Goal: Information Seeking & Learning: Learn about a topic

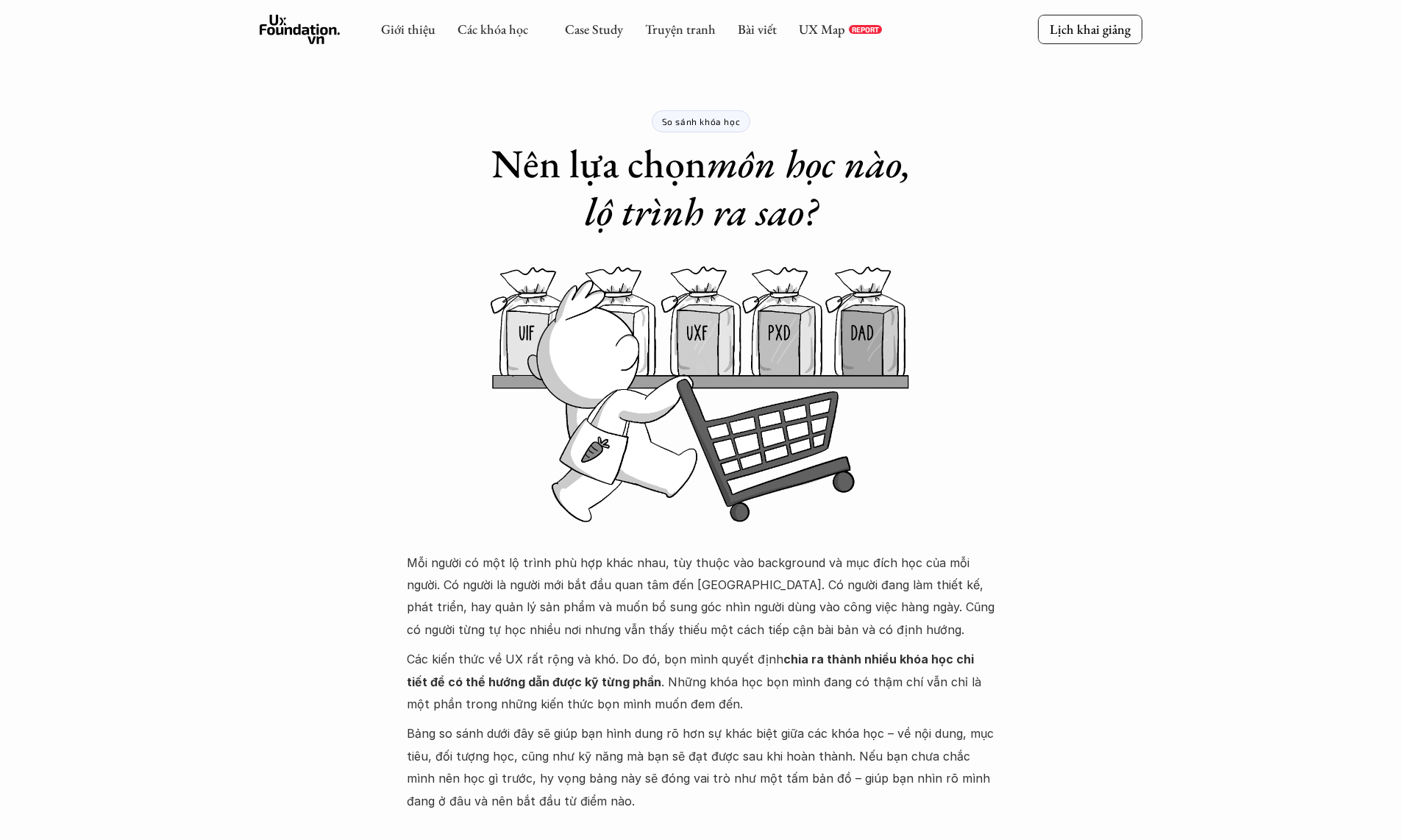
scroll to position [776, 0]
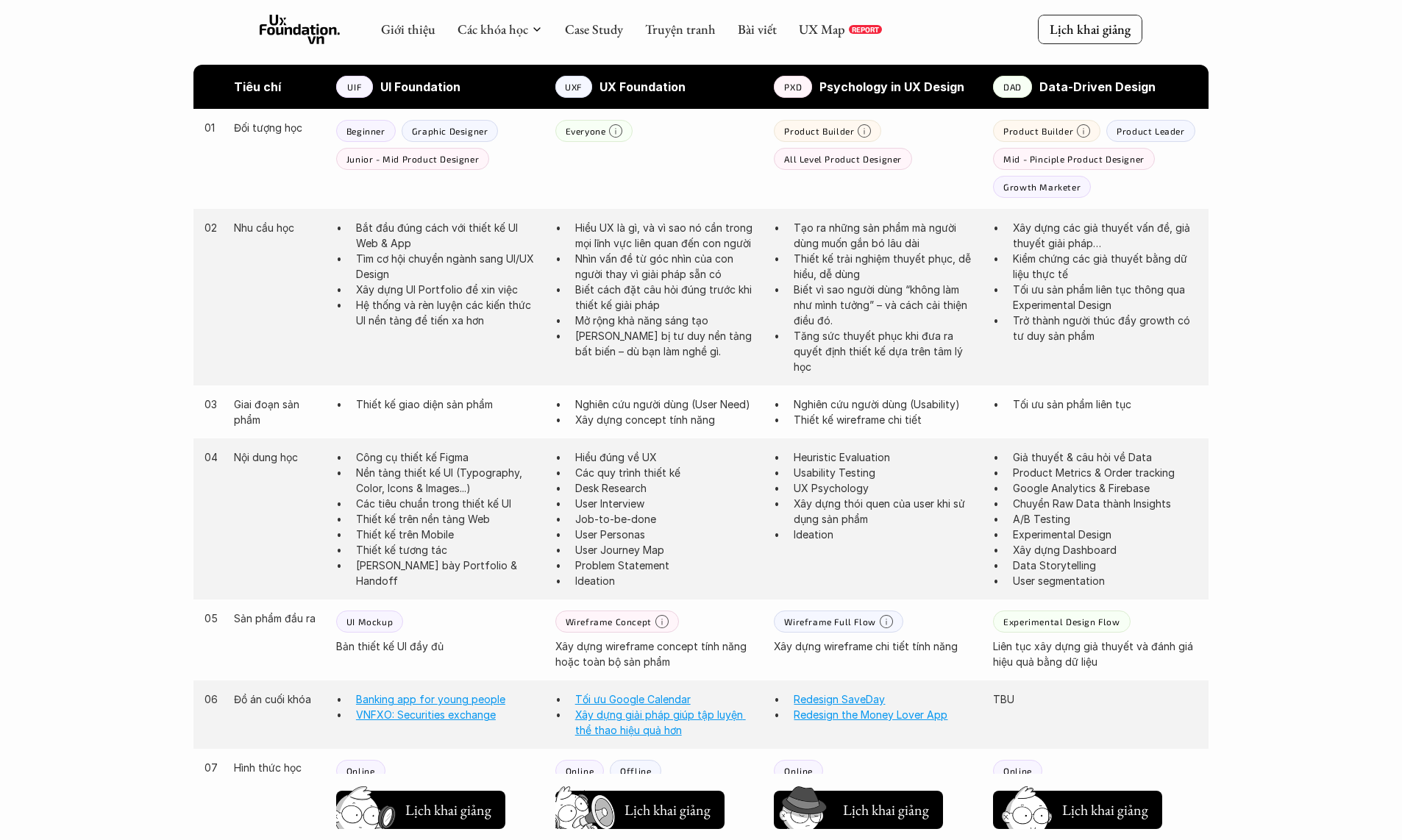
click at [849, 303] on p "Biết vì sao người dùng “không làm như mình tưởng” – và cách cải thiện điều đó." at bounding box center [886, 304] width 184 height 46
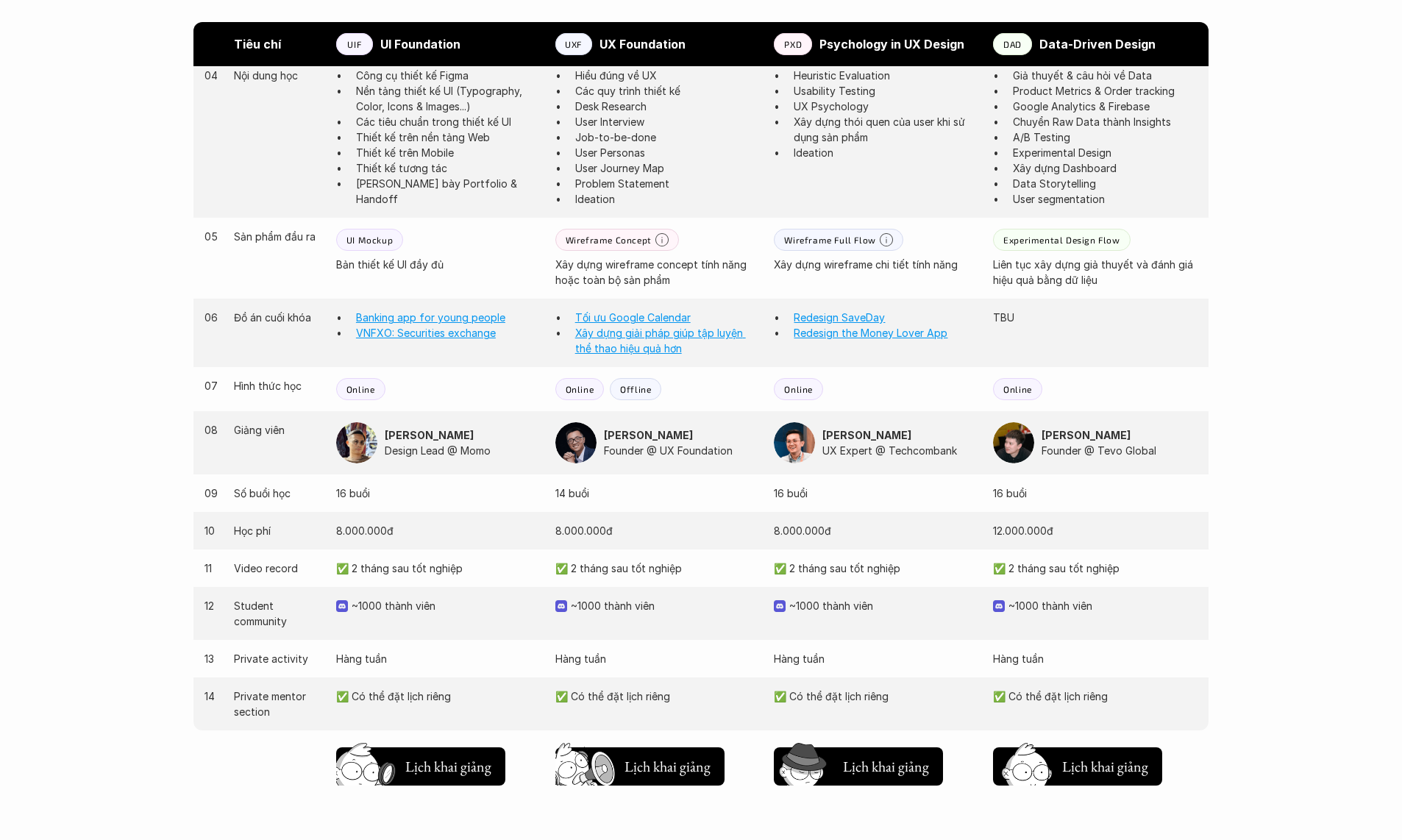
scroll to position [1192, 0]
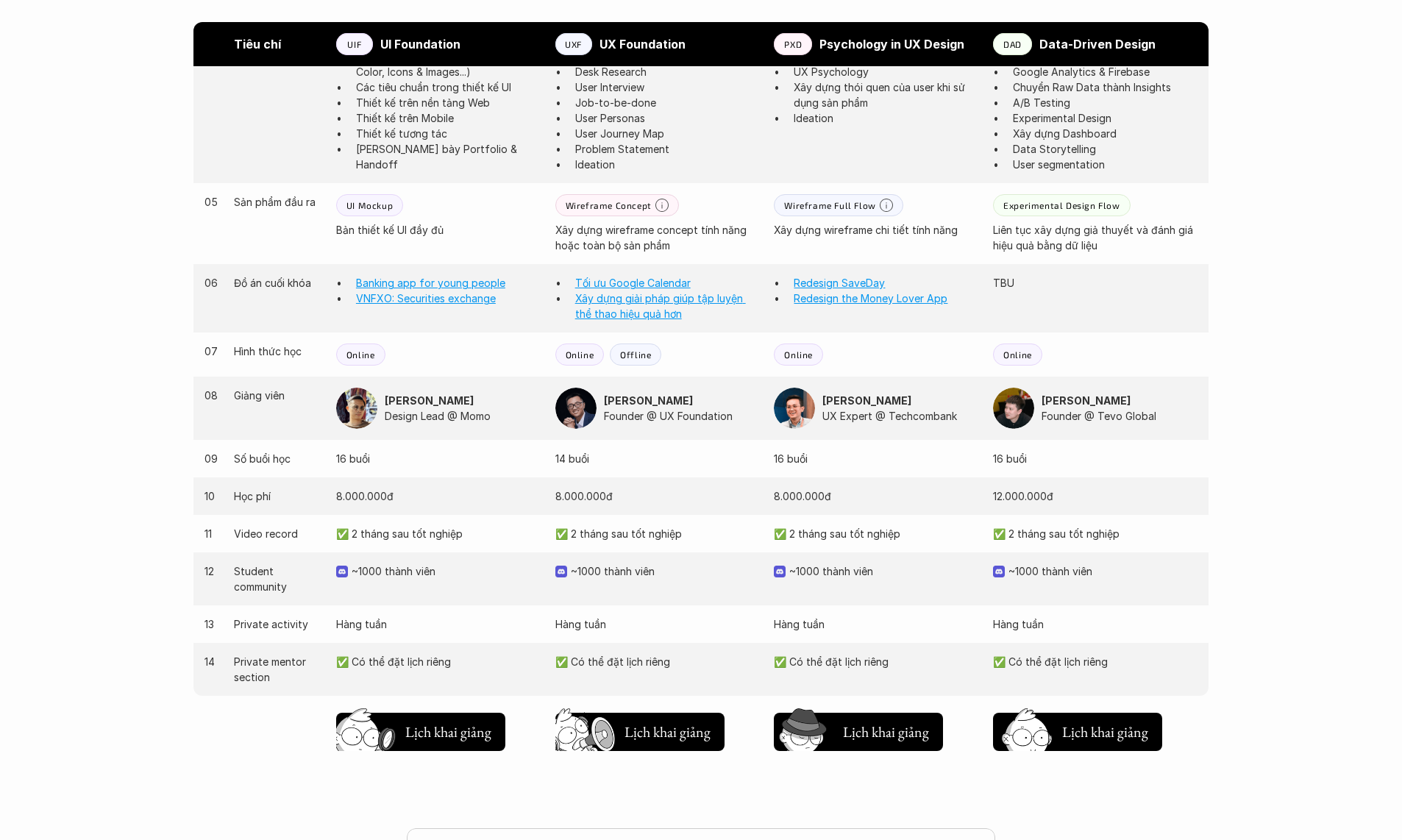
click at [740, 470] on div "09 Số buổi học 16 buổi 14 buổi 16 buổi 16 buổi" at bounding box center [701, 458] width 1015 height 38
click at [1014, 398] on img at bounding box center [1013, 408] width 41 height 41
click at [348, 412] on img at bounding box center [356, 408] width 41 height 41
click at [854, 292] on link "Redesign the Money Lover App" at bounding box center [870, 298] width 154 height 12
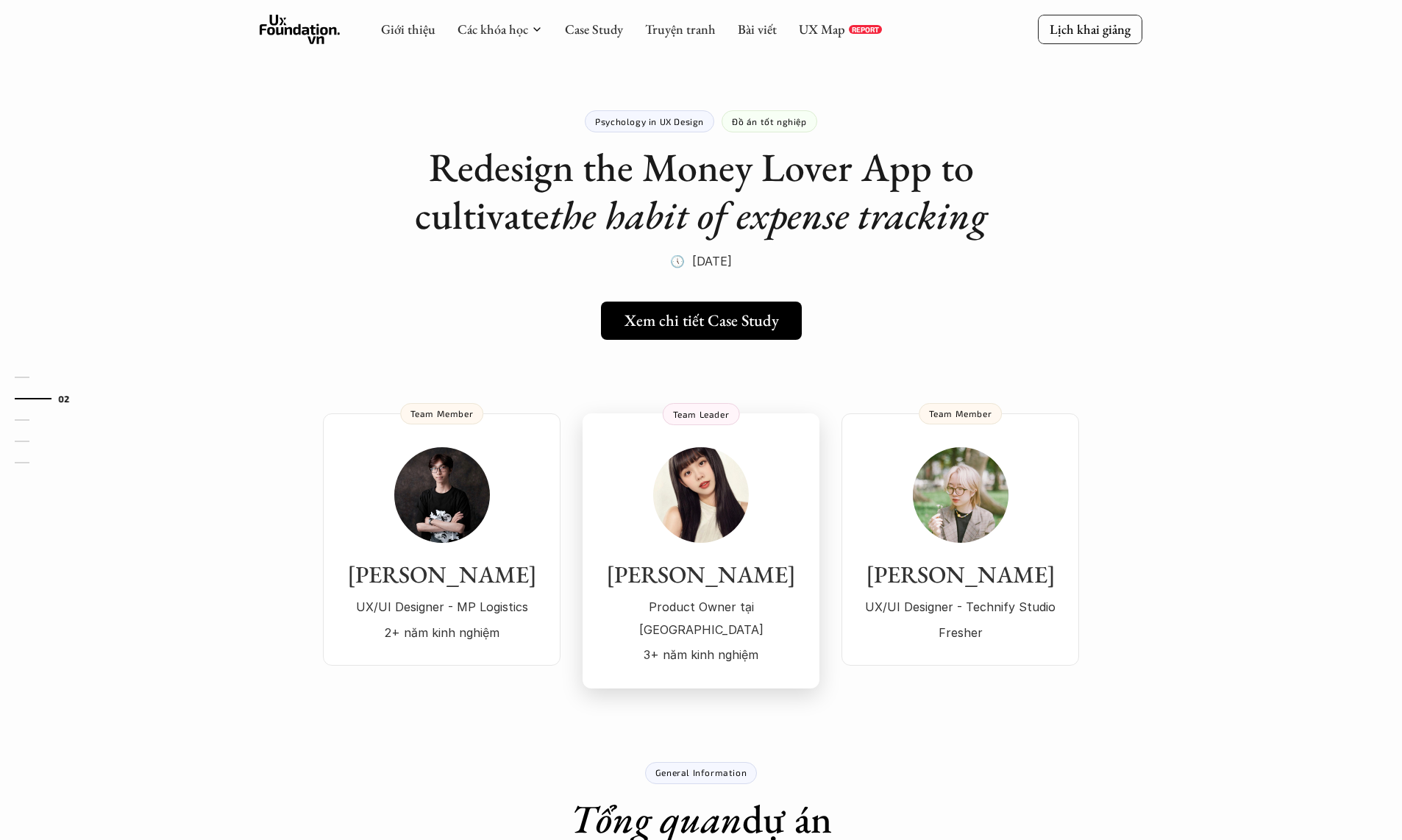
scroll to position [1192, 0]
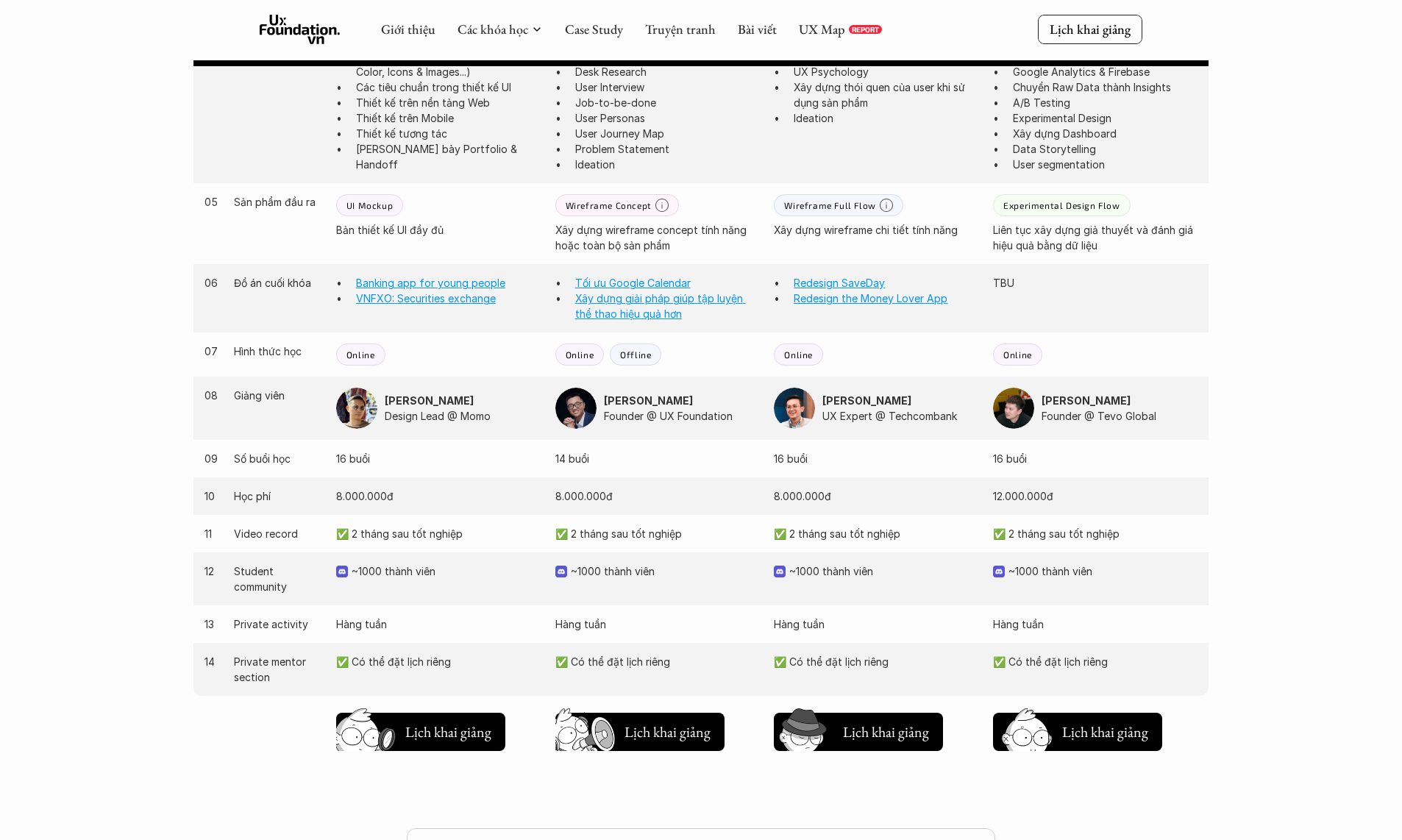
click at [350, 399] on img at bounding box center [356, 408] width 41 height 41
click at [450, 280] on link "Banking app for young people" at bounding box center [431, 282] width 149 height 12
